Goal: Consume media (video, audio)

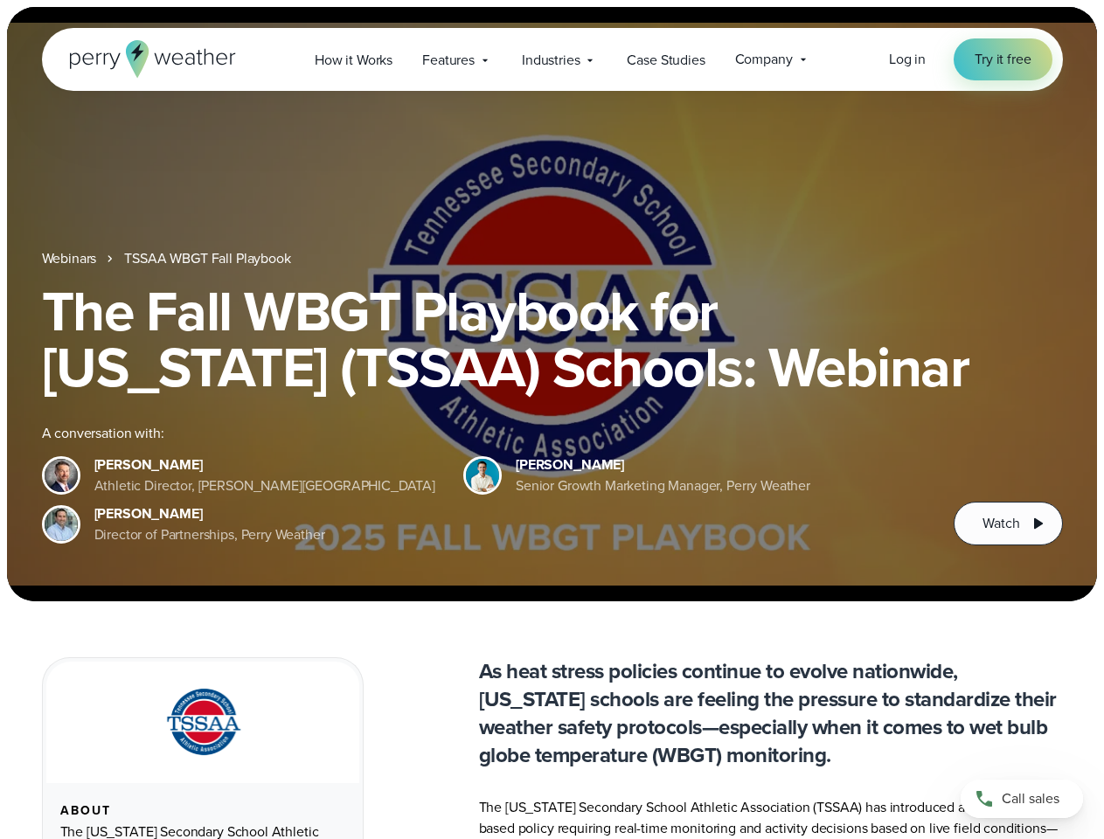
click at [552, 420] on div "The Fall WBGT Playbook for [US_STATE] (TSSAA) Schools: Webinar A conversation w…" at bounding box center [552, 414] width 1021 height 262
click at [552, 59] on span "Industries" at bounding box center [551, 60] width 58 height 21
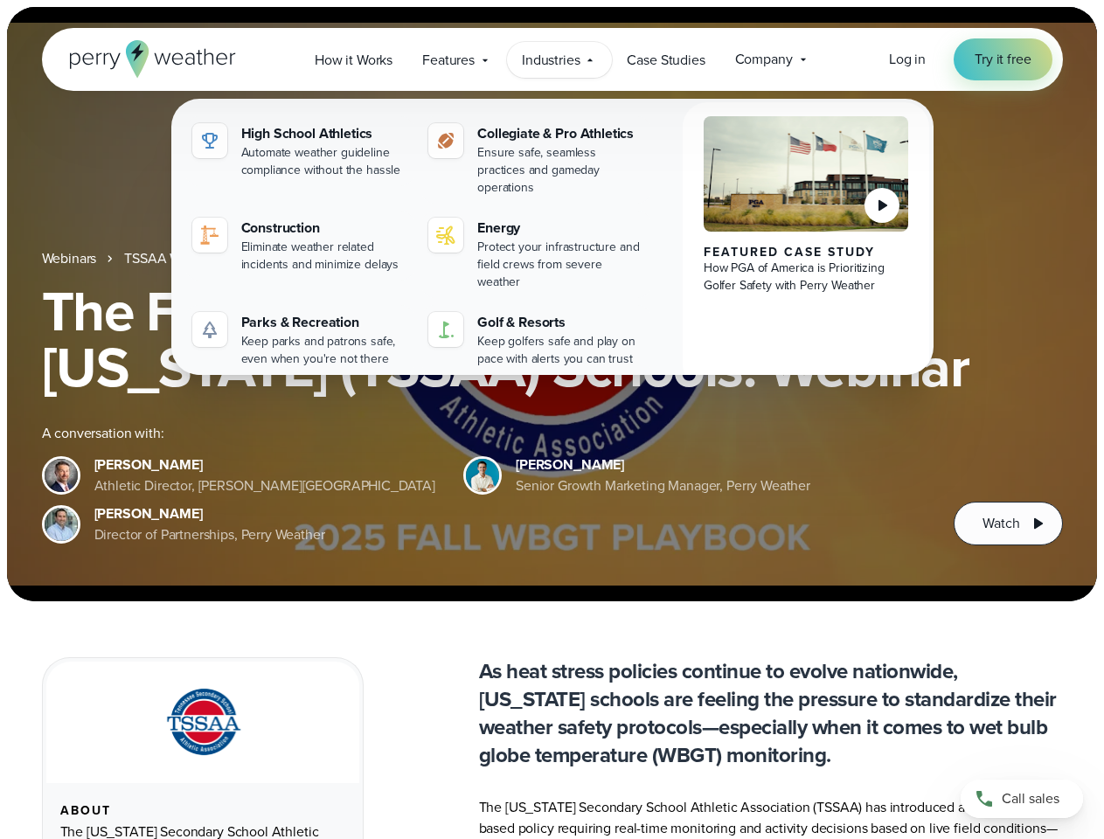
click at [552, 304] on h1 "The Fall WBGT Playbook for [US_STATE] (TSSAA) Schools: Webinar" at bounding box center [552, 339] width 1021 height 112
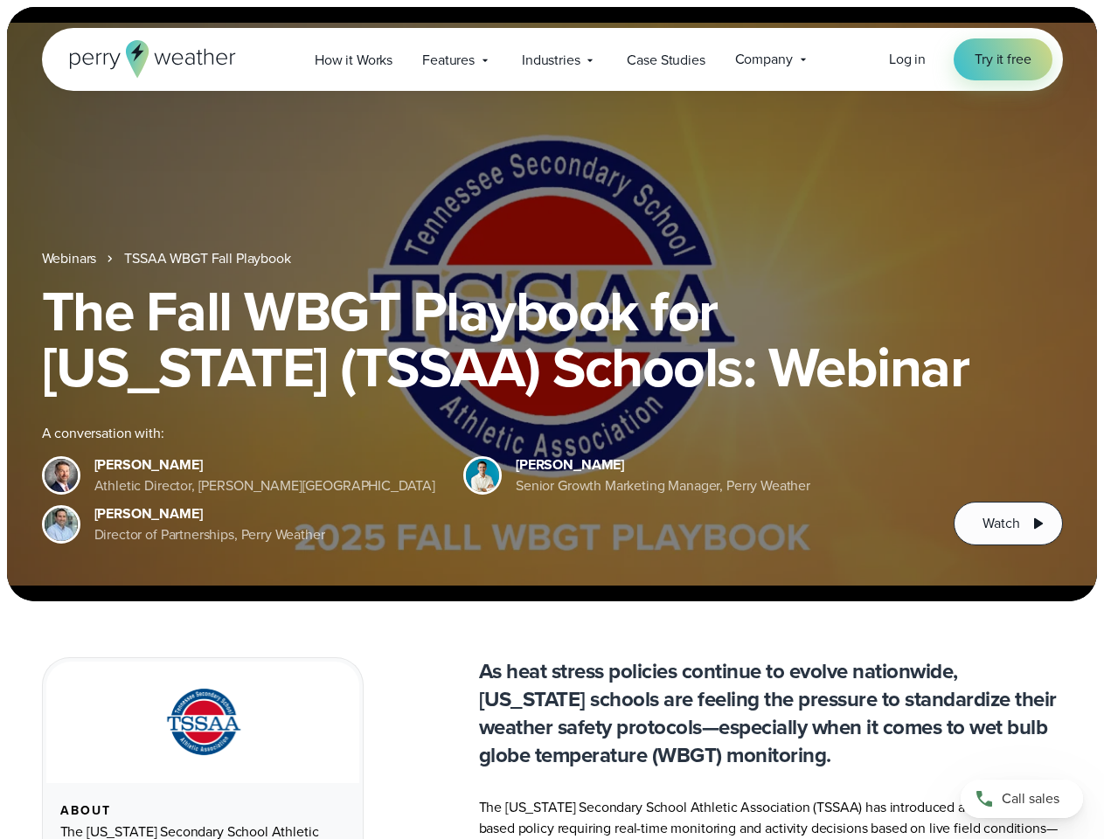
click at [209, 259] on link "TSSAA WBGT Fall Playbook" at bounding box center [207, 258] width 166 height 21
click at [1008, 524] on span "Watch" at bounding box center [1001, 523] width 37 height 21
